Goal: Information Seeking & Learning: Learn about a topic

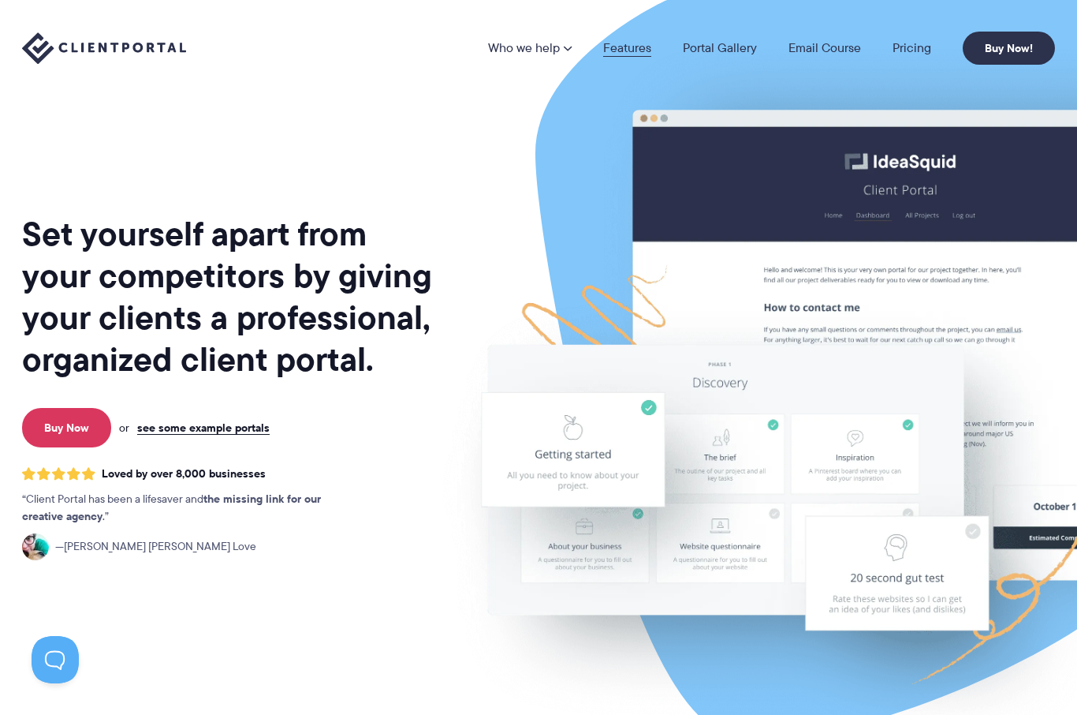
click at [635, 54] on link "Features" at bounding box center [627, 48] width 48 height 13
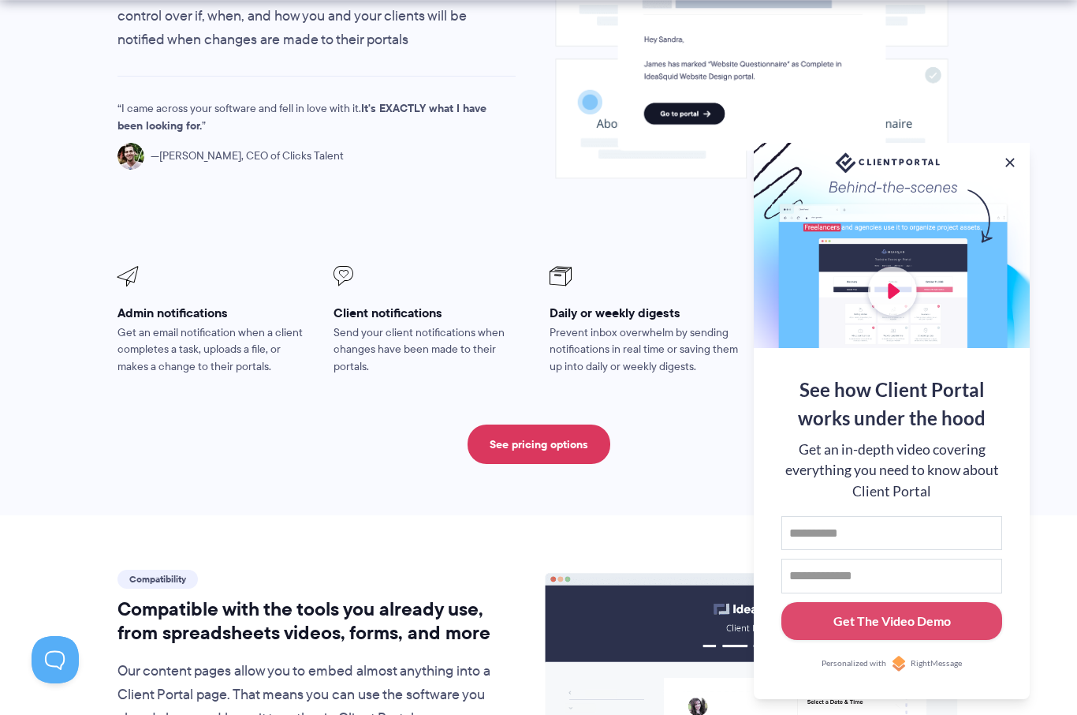
scroll to position [1323, 0]
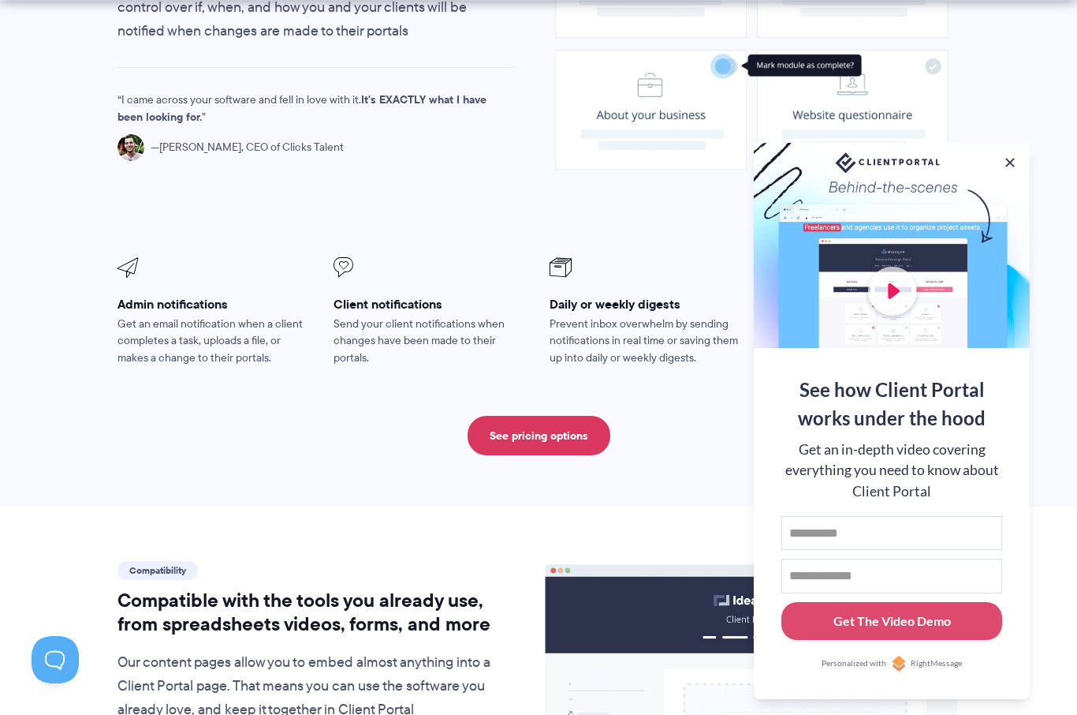
click at [1011, 170] on button at bounding box center [1010, 163] width 16 height 16
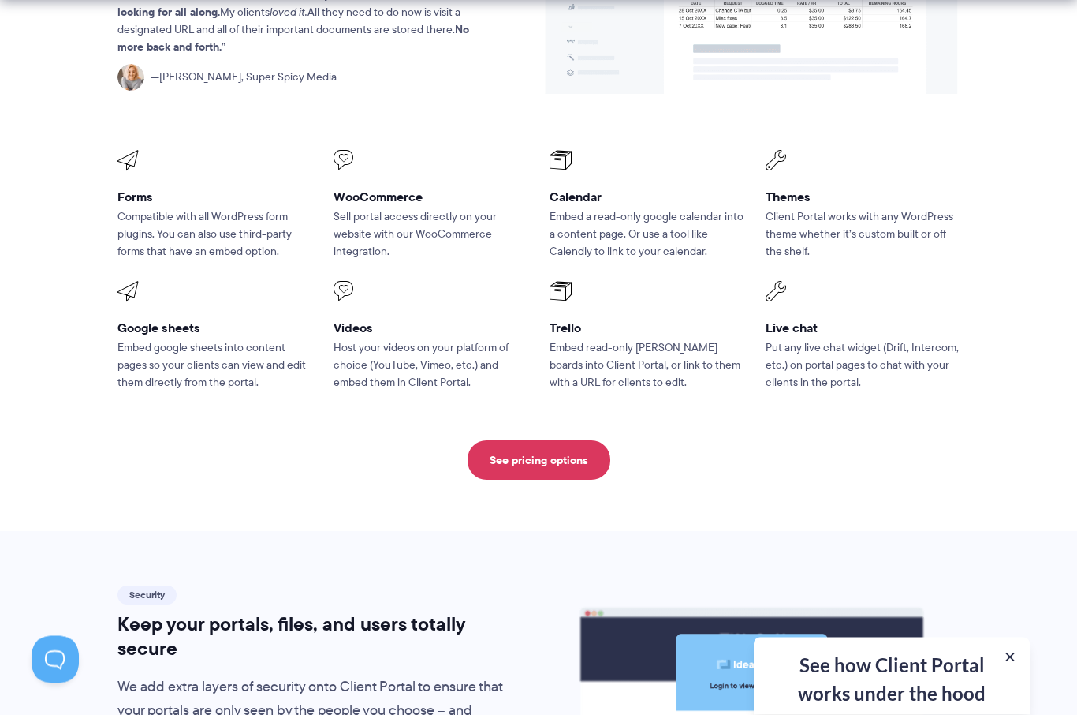
scroll to position [2119, 0]
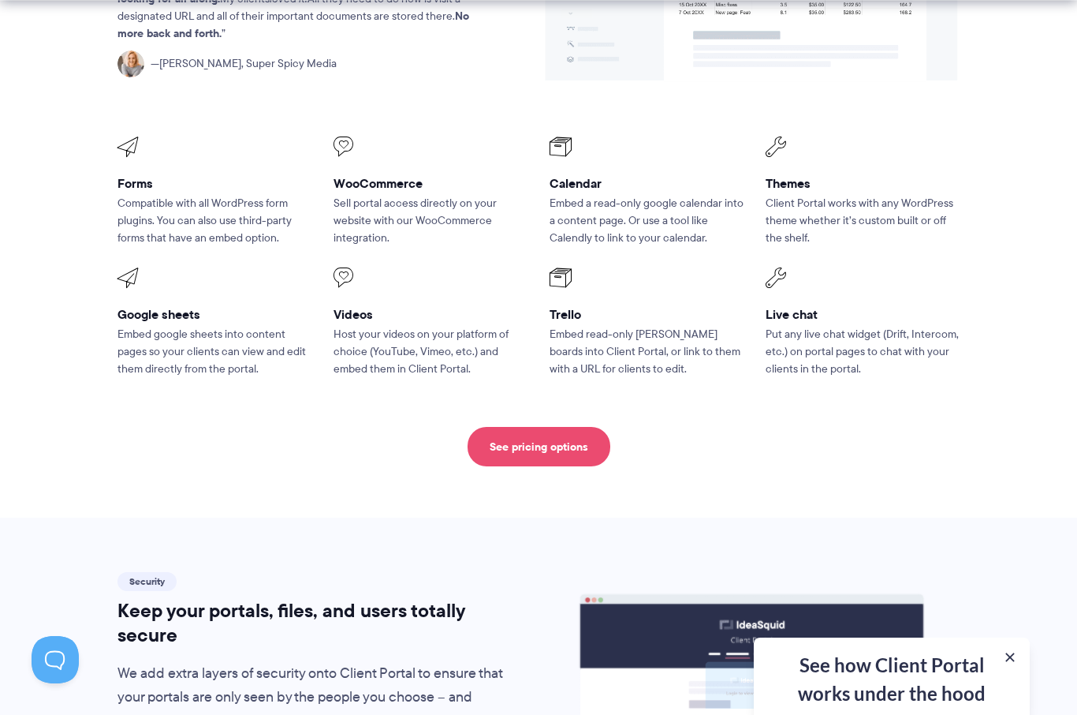
click at [512, 434] on link "See pricing options" at bounding box center [539, 446] width 143 height 39
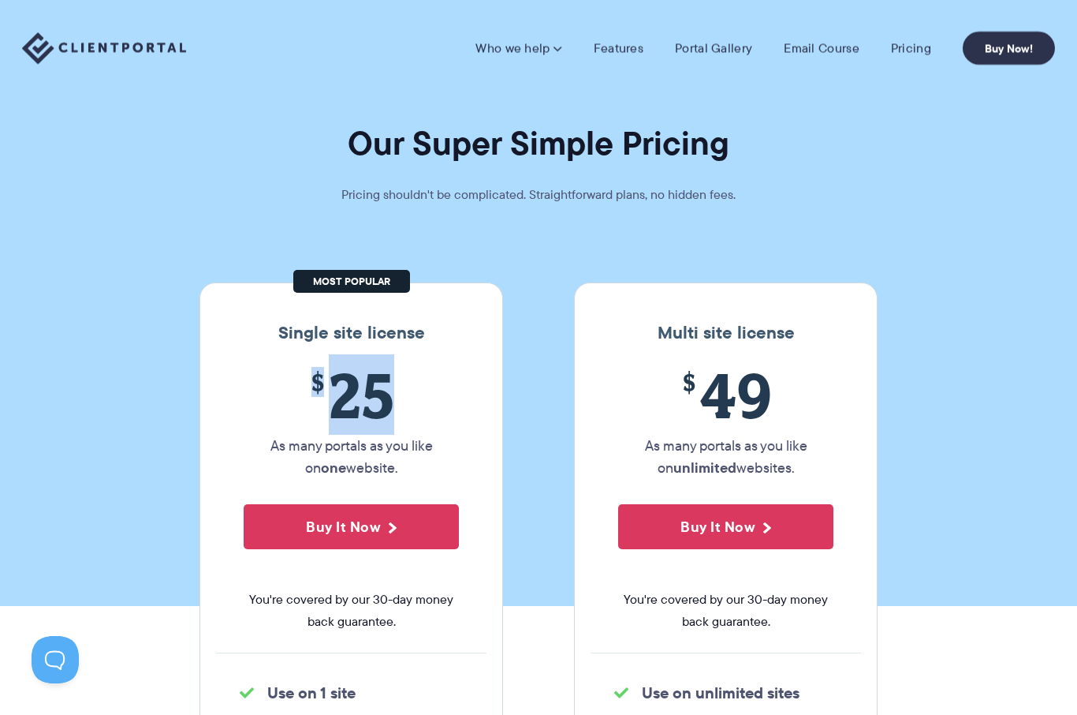
drag, startPoint x: 312, startPoint y: 383, endPoint x: 400, endPoint y: 421, distance: 95.4
click at [400, 421] on span "$ 25" at bounding box center [351, 395] width 215 height 72
click at [607, 41] on link "Features" at bounding box center [619, 48] width 50 height 16
click at [703, 48] on link "Portal Gallery" at bounding box center [713, 48] width 77 height 16
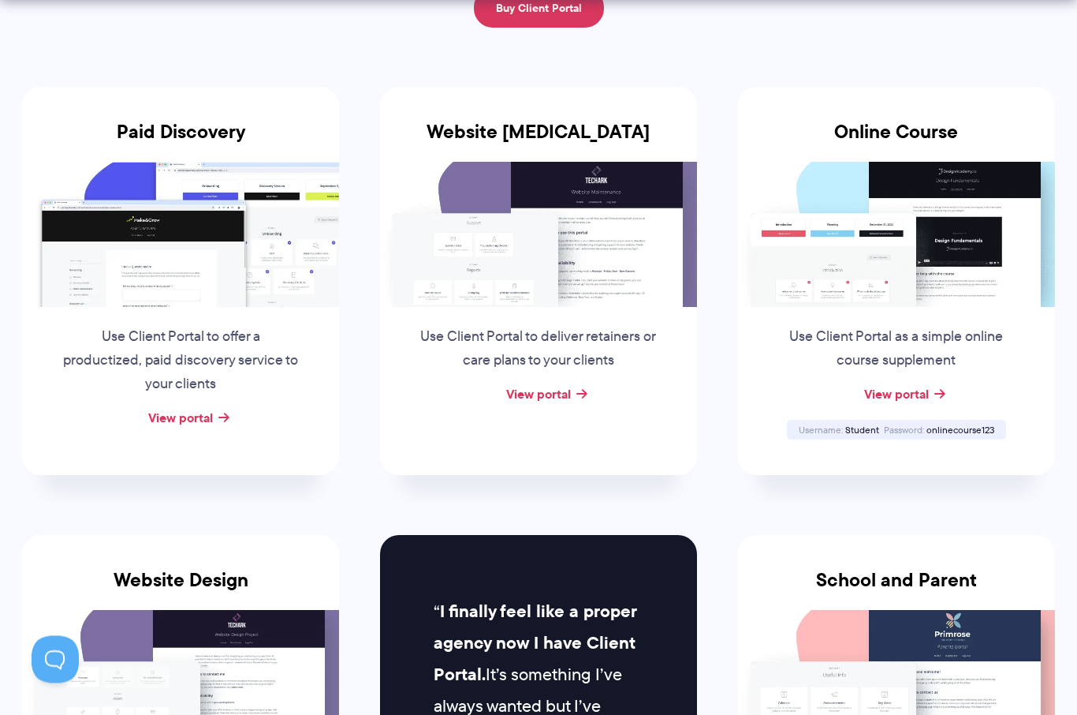
scroll to position [276, 0]
click at [226, 252] on img at bounding box center [180, 234] width 317 height 145
click at [194, 423] on div "View portal" at bounding box center [180, 418] width 317 height 24
click at [199, 414] on link "View portal" at bounding box center [180, 417] width 65 height 19
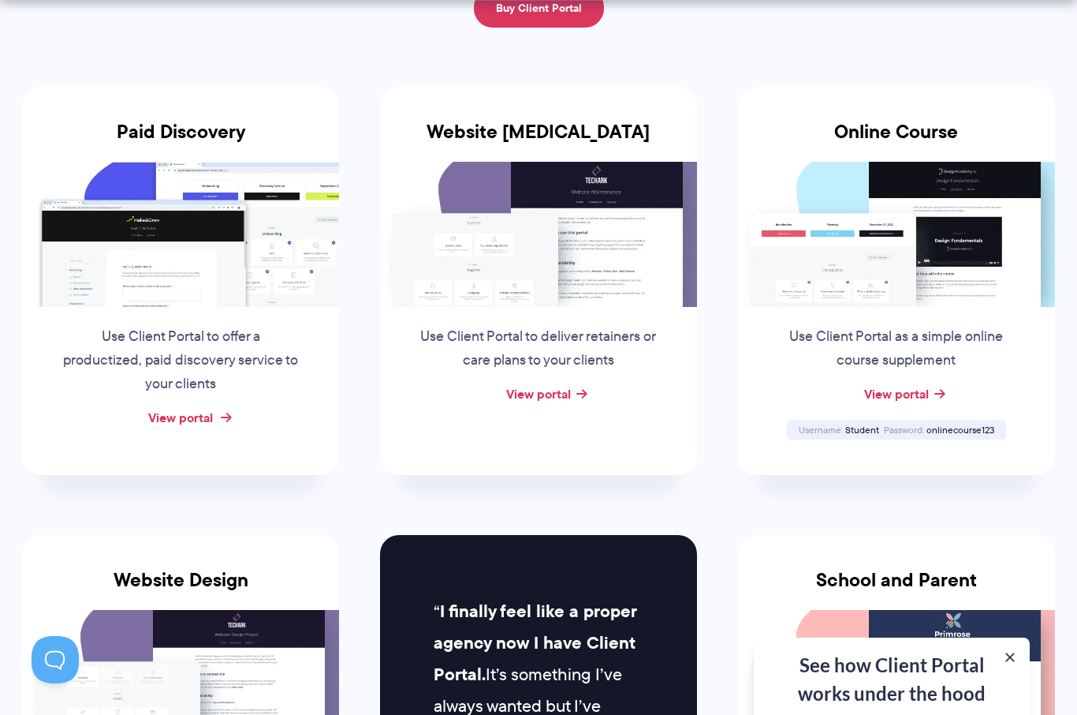
scroll to position [304, 0]
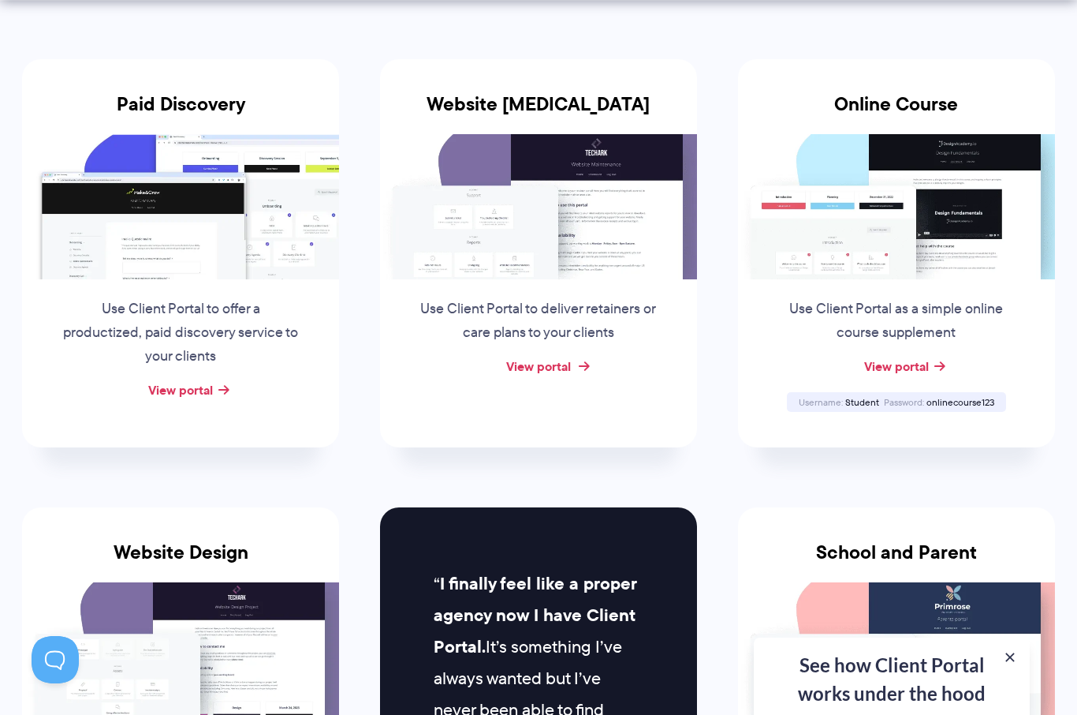
click at [563, 369] on link "View portal" at bounding box center [538, 366] width 65 height 19
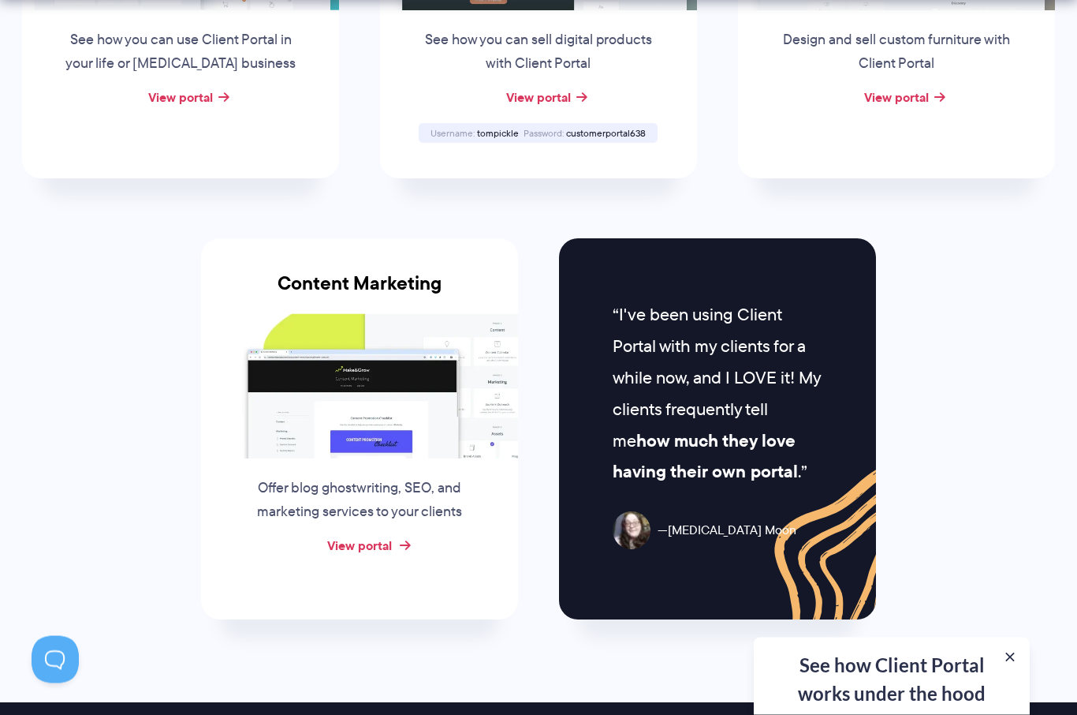
scroll to position [1462, 0]
click at [379, 537] on div "View portal" at bounding box center [359, 546] width 317 height 24
click at [359, 536] on link "View portal" at bounding box center [359, 545] width 65 height 19
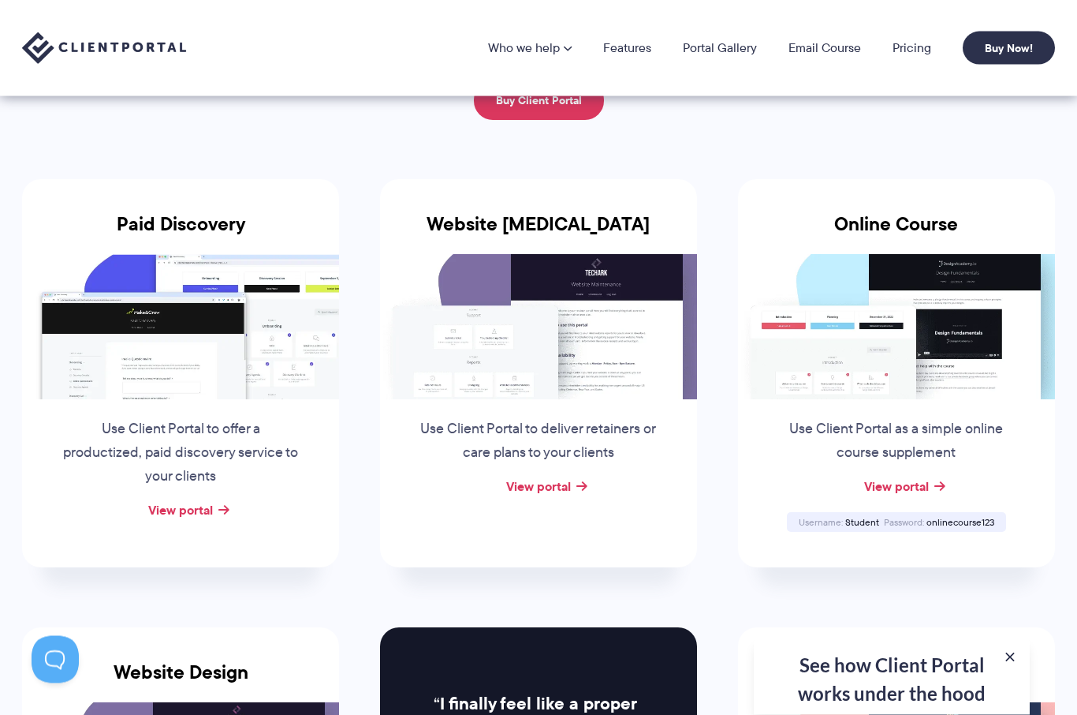
scroll to position [184, 0]
click at [556, 487] on link "View portal" at bounding box center [538, 485] width 65 height 19
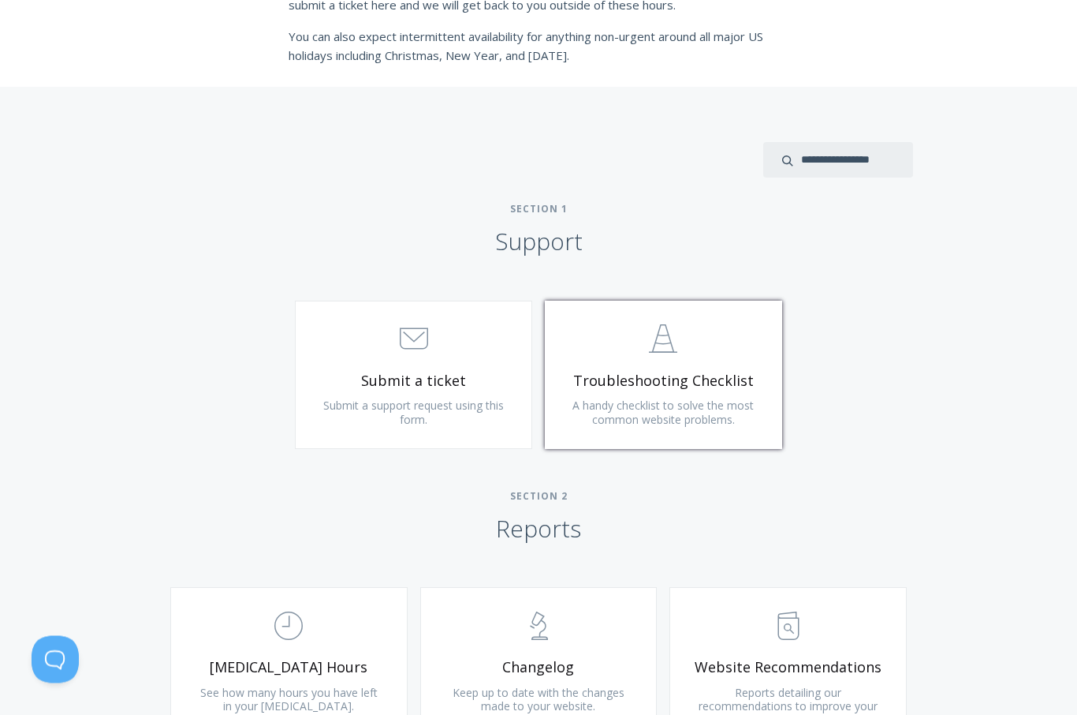
scroll to position [563, 0]
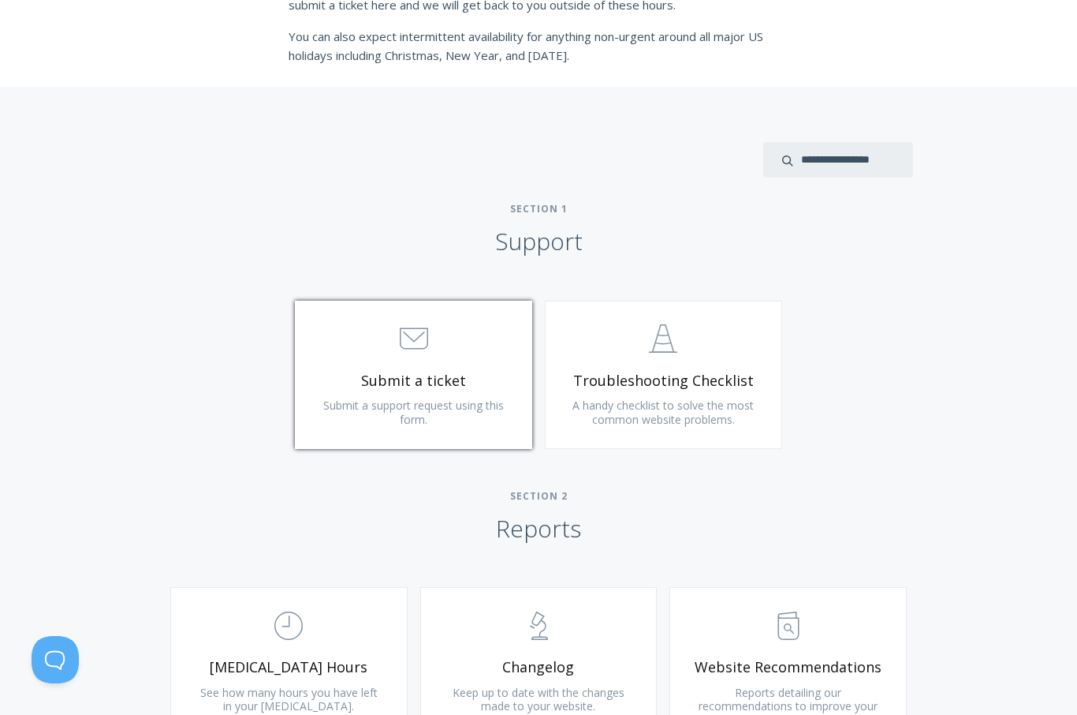
click at [478, 398] on span "Submit a support request using this form." at bounding box center [413, 412] width 181 height 29
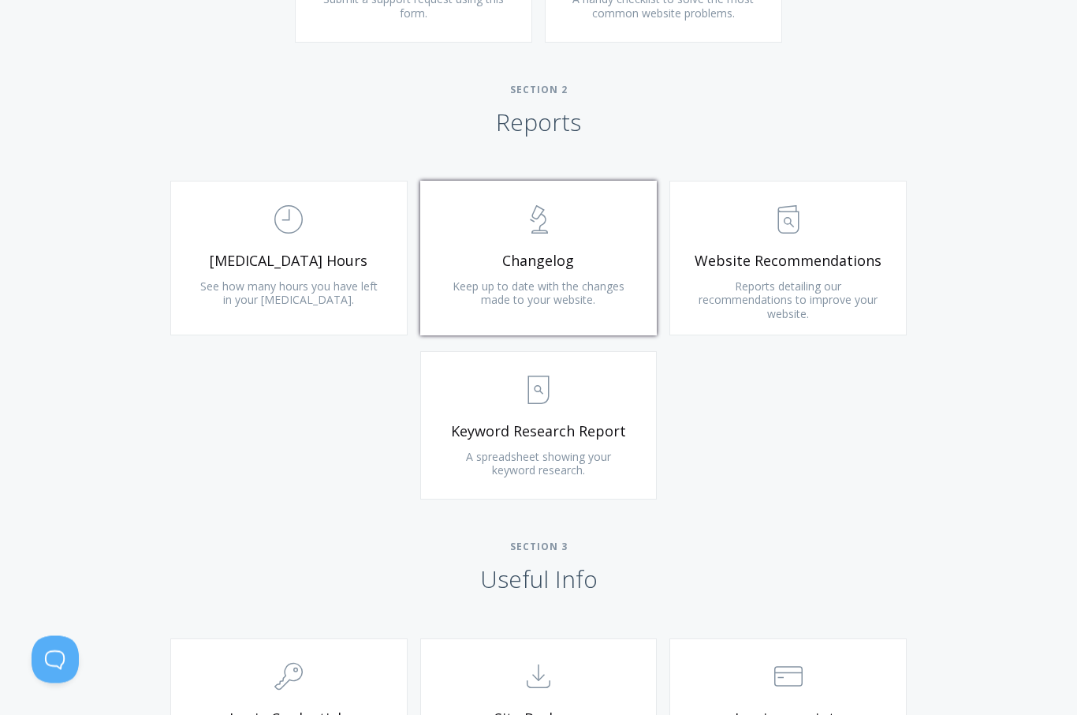
scroll to position [1004, 0]
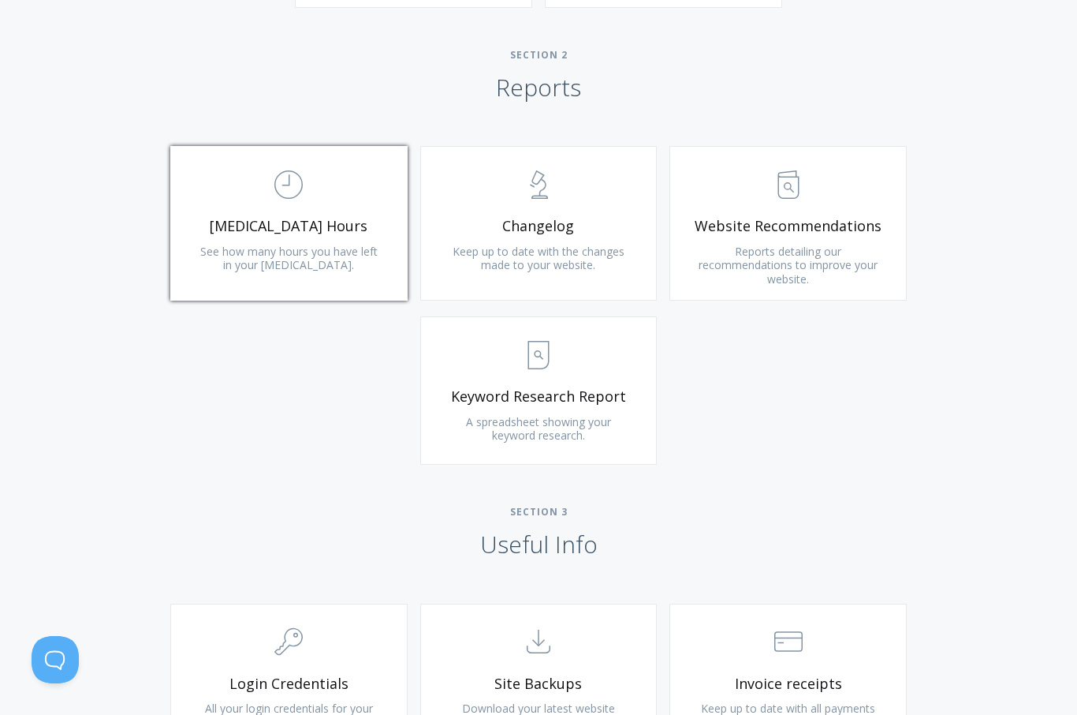
click at [331, 224] on span "[MEDICAL_DATA] Hours" at bounding box center [289, 226] width 189 height 18
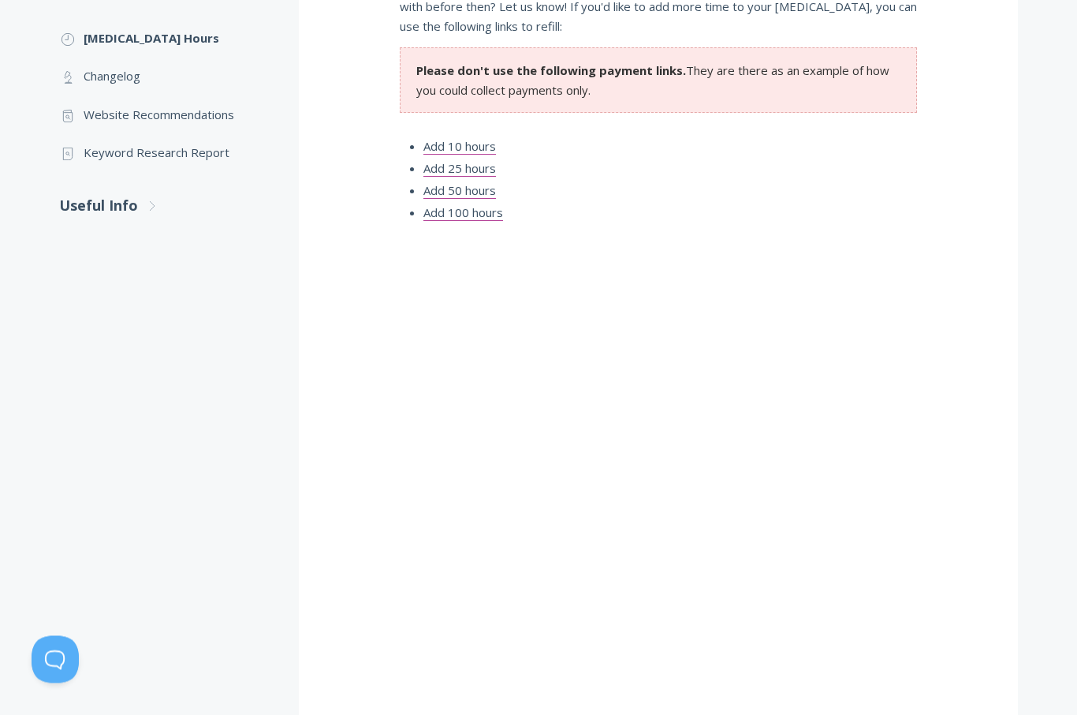
scroll to position [372, 0]
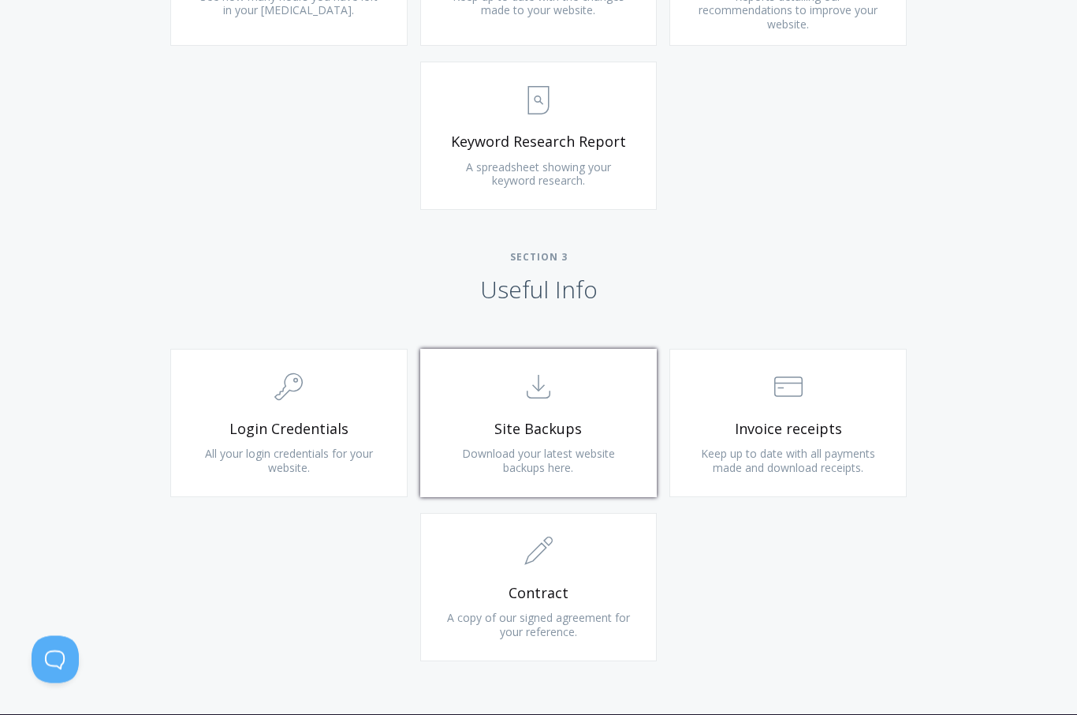
scroll to position [1323, 0]
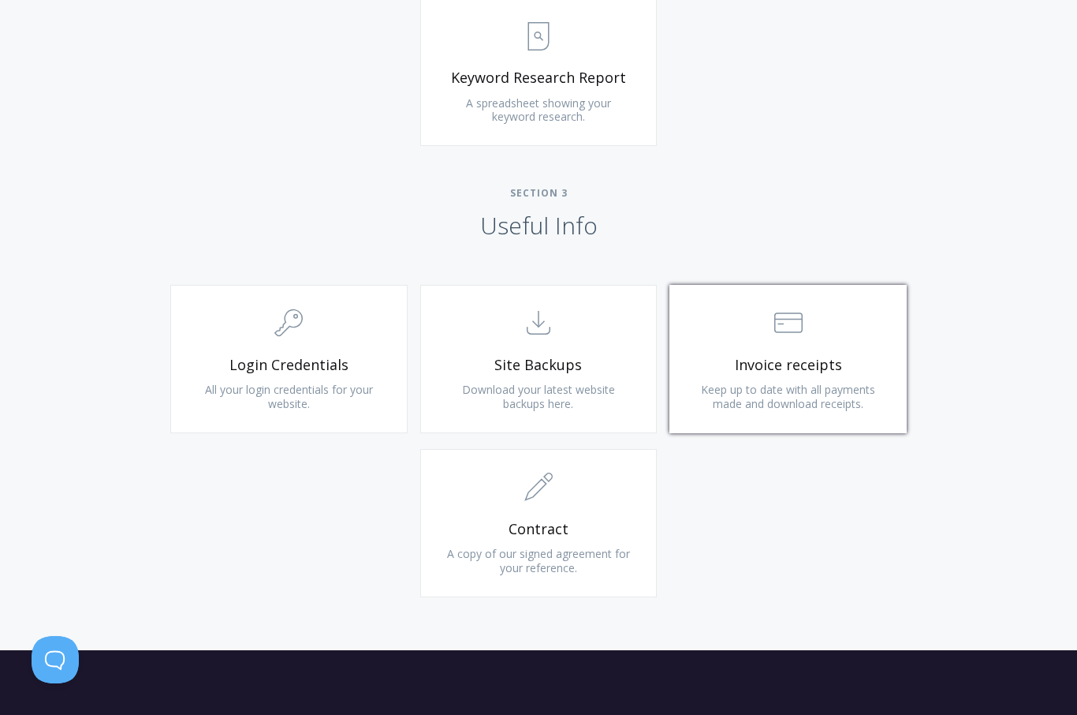
click at [823, 388] on span "Keep up to date with all payments made and download receipts." at bounding box center [788, 396] width 174 height 29
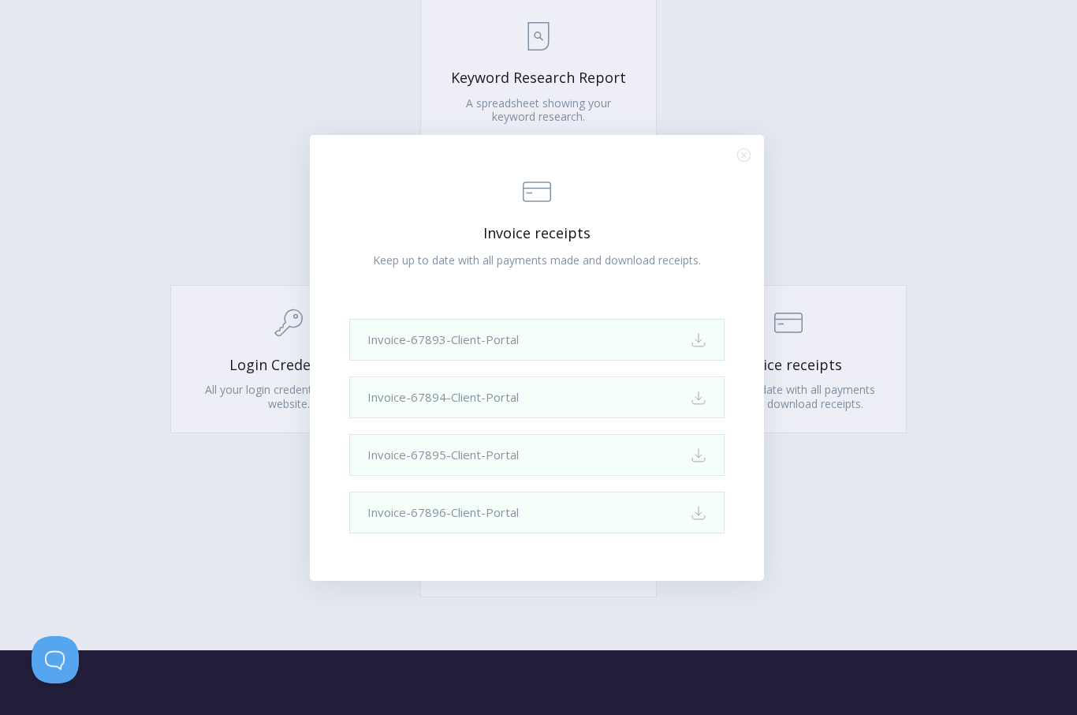
click at [269, 179] on div ".st0{fill:none;stroke:#000000;stroke-width:2;stroke-miterlimit:10;} Financial I…" at bounding box center [538, 357] width 1077 height 715
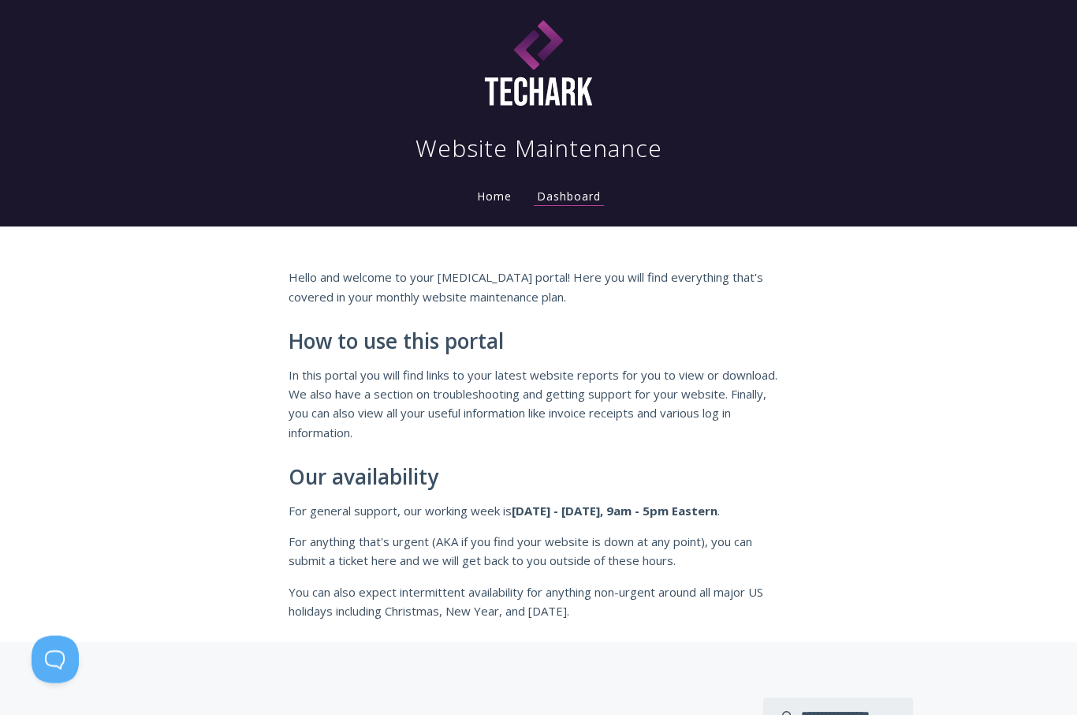
scroll to position [0, 0]
